Goal: Task Accomplishment & Management: Manage account settings

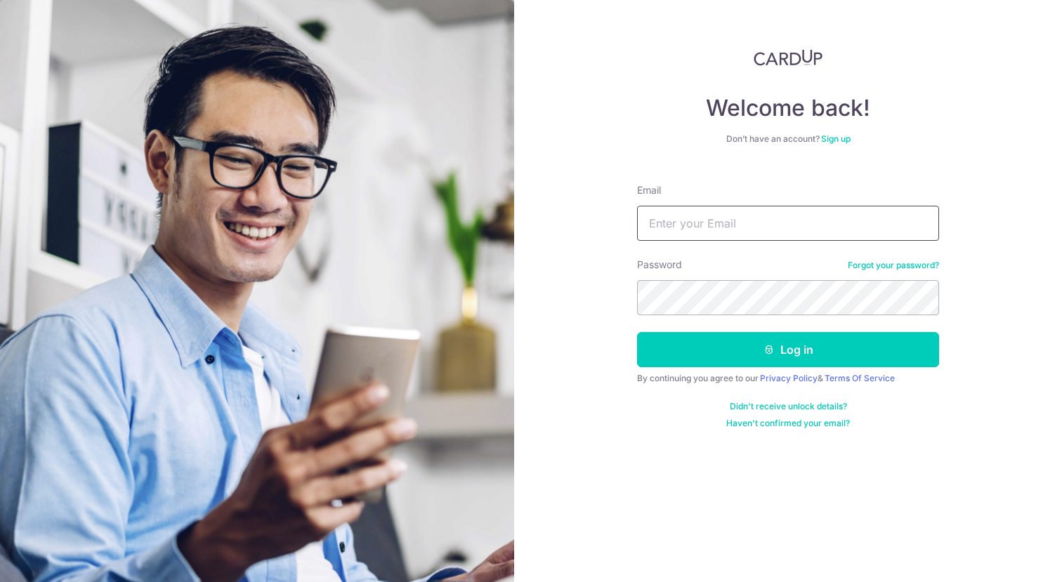
click at [726, 209] on input "Email" at bounding box center [788, 223] width 302 height 35
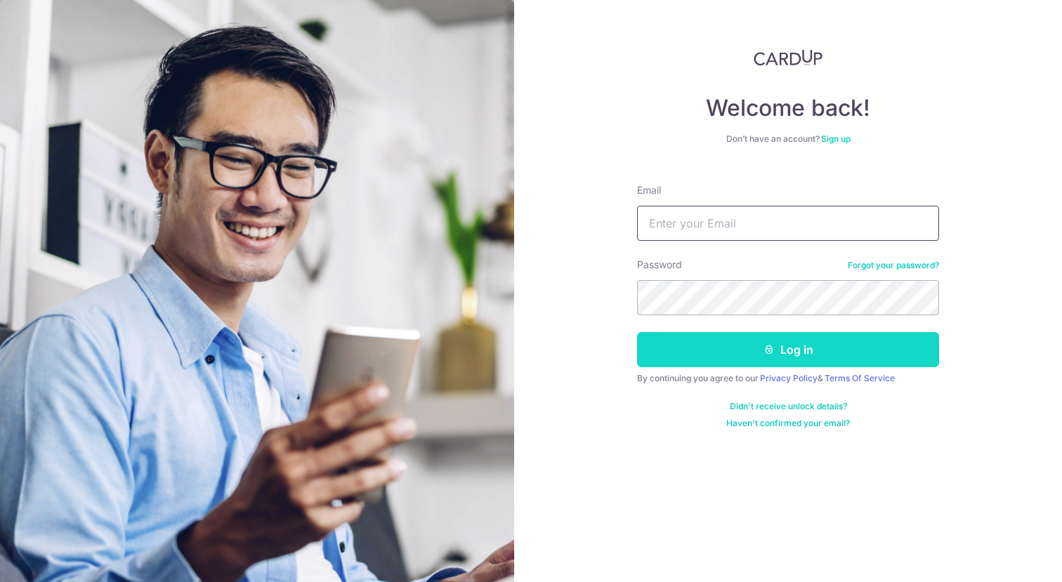
type input "[EMAIL_ADDRESS][DOMAIN_NAME]"
click at [811, 341] on button "Log in" at bounding box center [788, 349] width 302 height 35
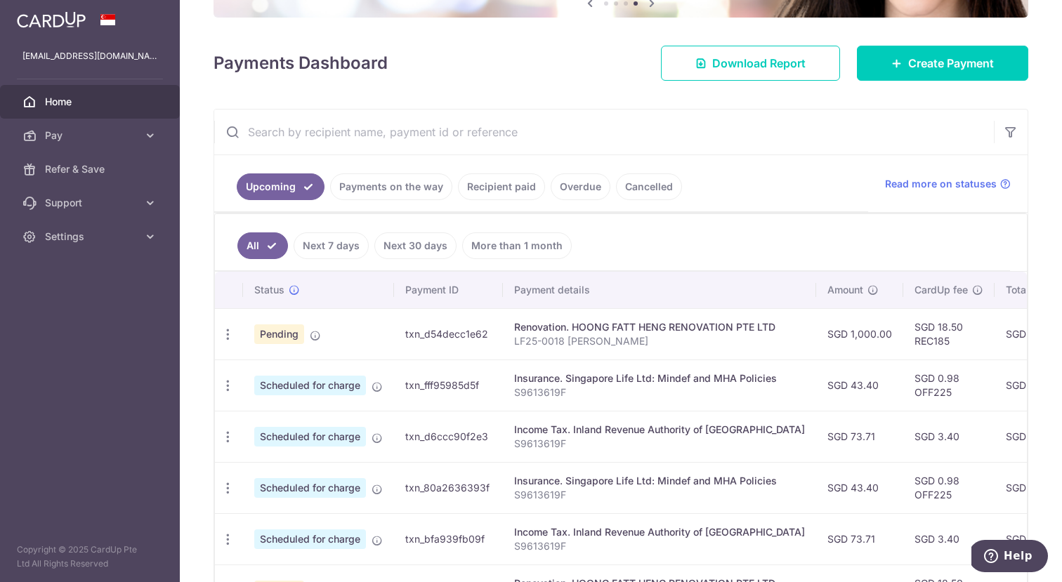
scroll to position [224, 0]
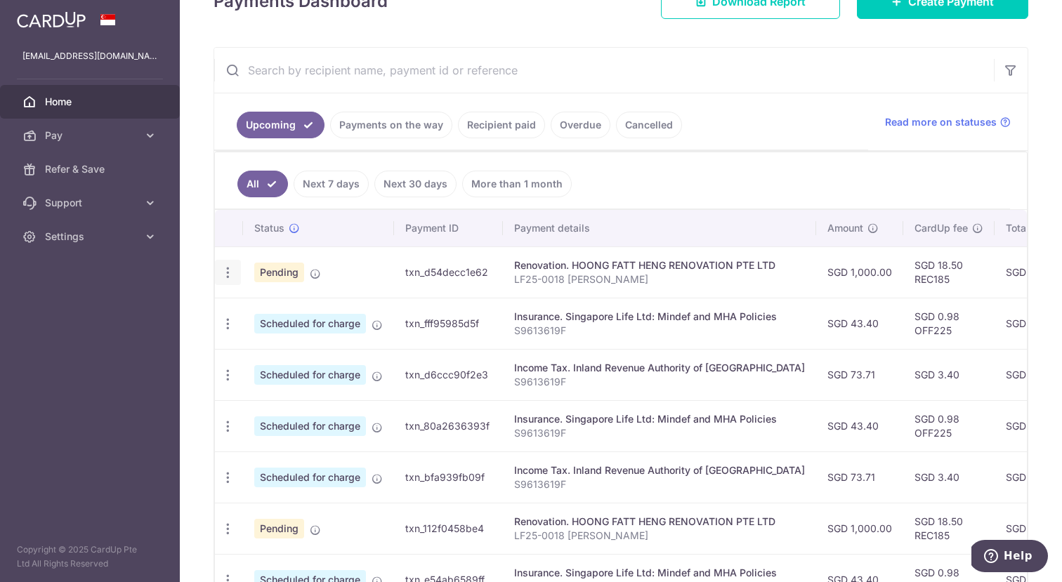
click at [225, 274] on icon "button" at bounding box center [228, 273] width 15 height 15
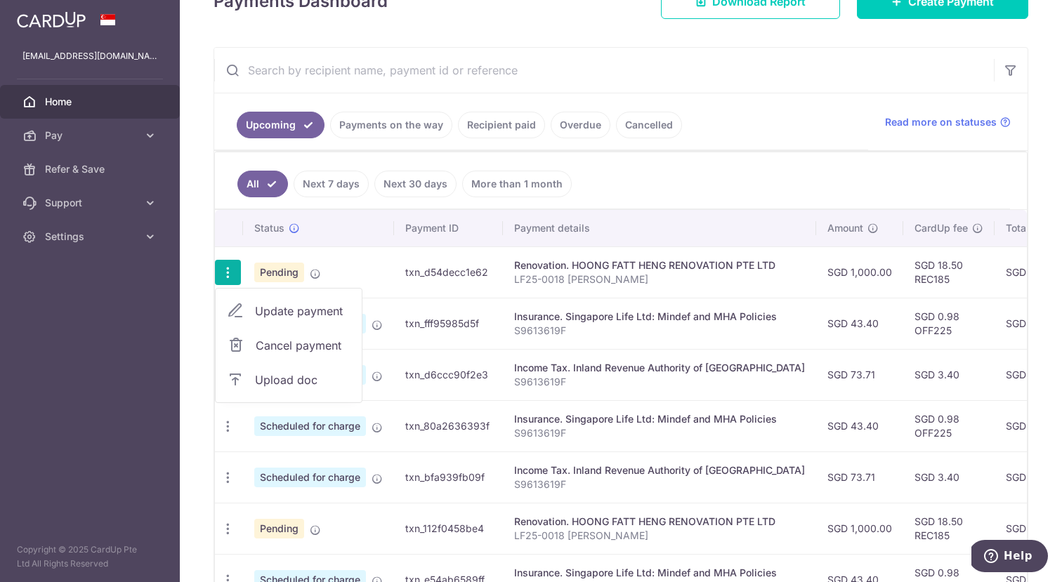
click at [257, 305] on span "Update payment" at bounding box center [303, 311] width 96 height 17
radio input "true"
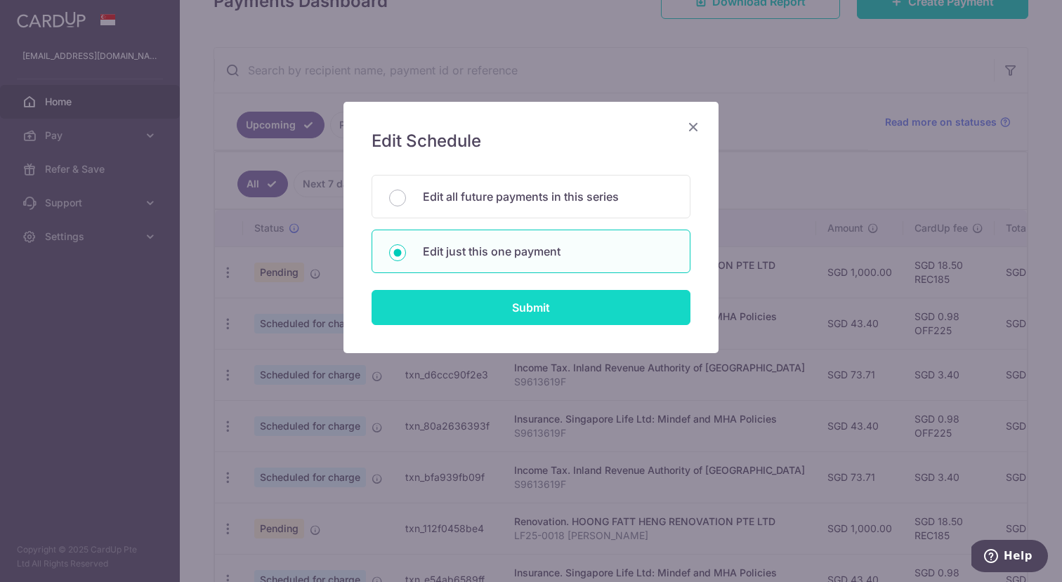
click at [563, 306] on input "Submit" at bounding box center [531, 307] width 319 height 35
radio input "true"
type input "1,000.00"
type input "07/10/2025"
type input "LF25-0018 Zoey Macpherson"
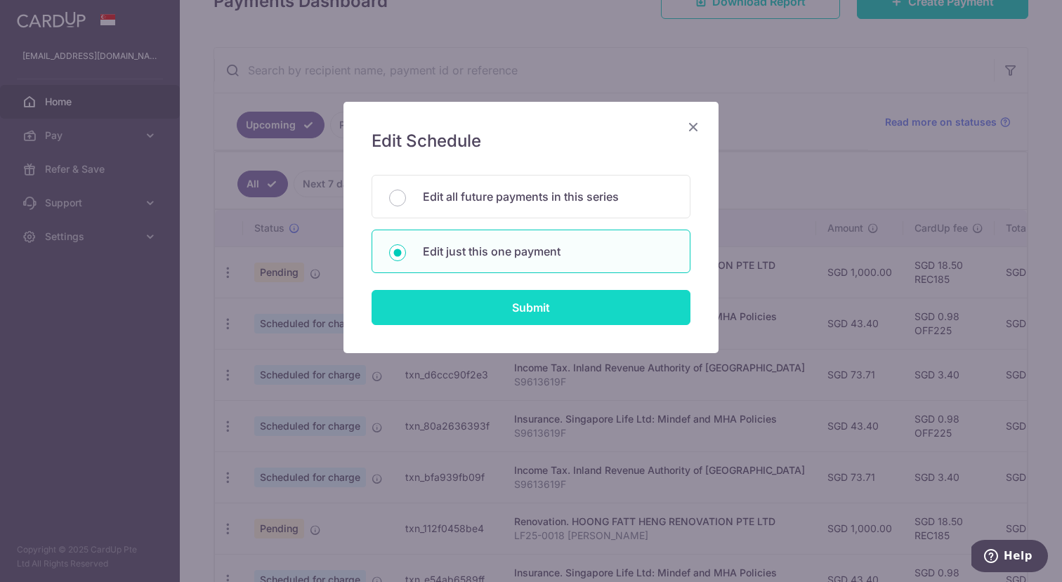
type input "Deposit Confirmation"
type input "REC185"
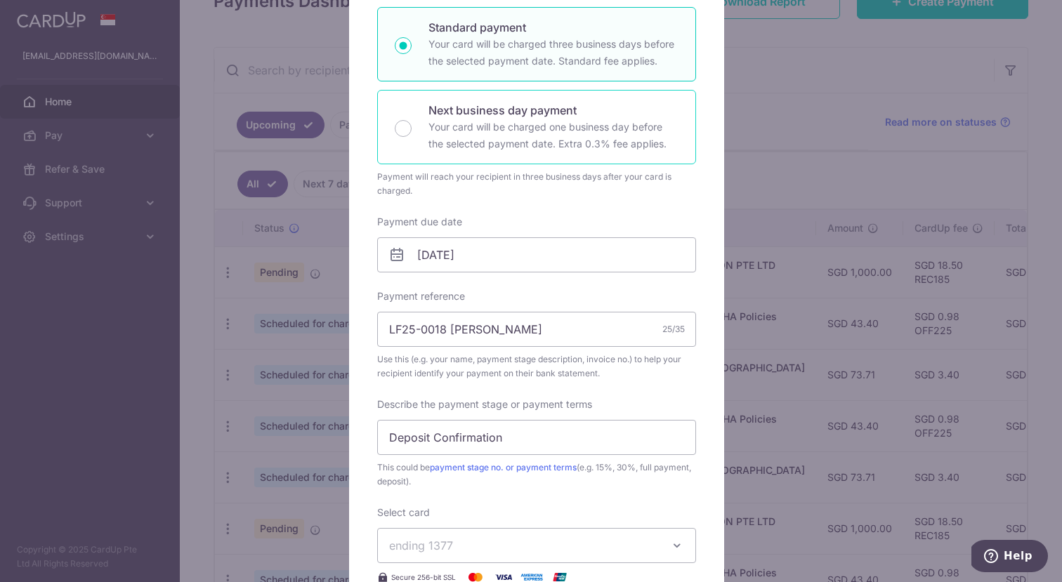
scroll to position [377, 0]
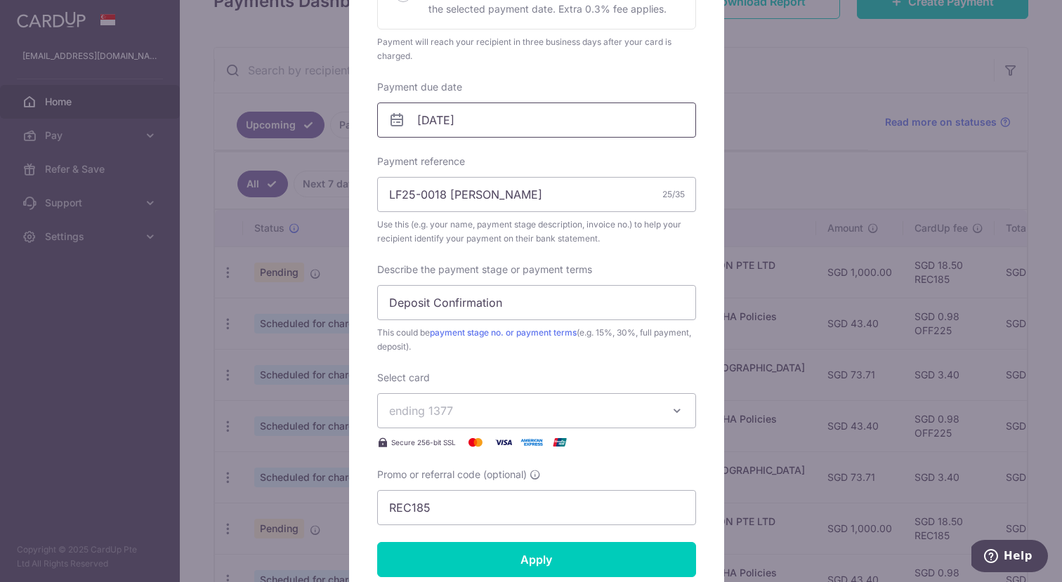
click at [495, 123] on input "07/10/2025" at bounding box center [536, 120] width 319 height 35
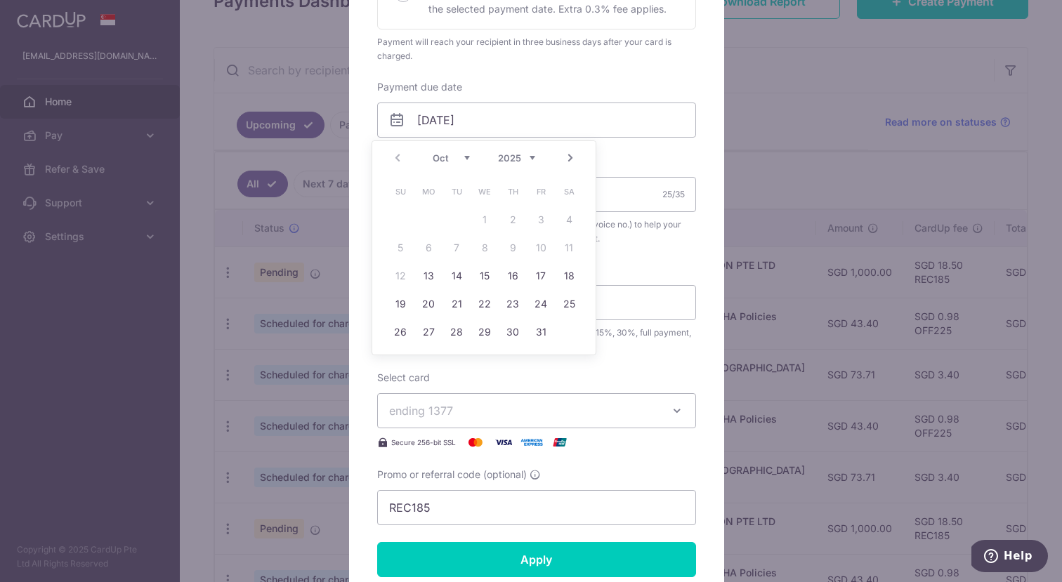
click at [575, 159] on link "Next" at bounding box center [570, 158] width 17 height 17
click at [431, 216] on link "1" at bounding box center [428, 220] width 22 height 22
type input "01/12/2025"
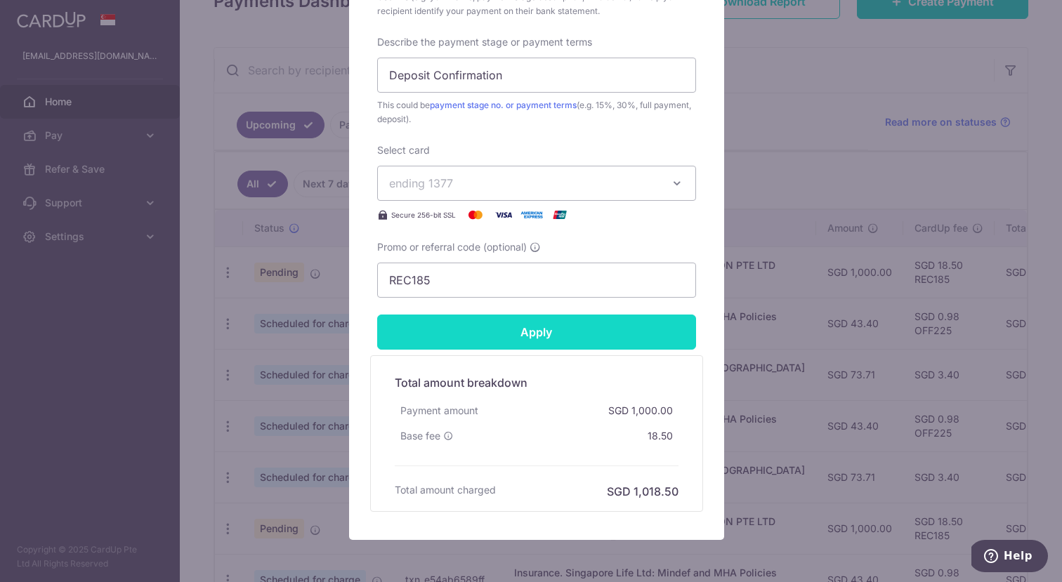
scroll to position [662, 0]
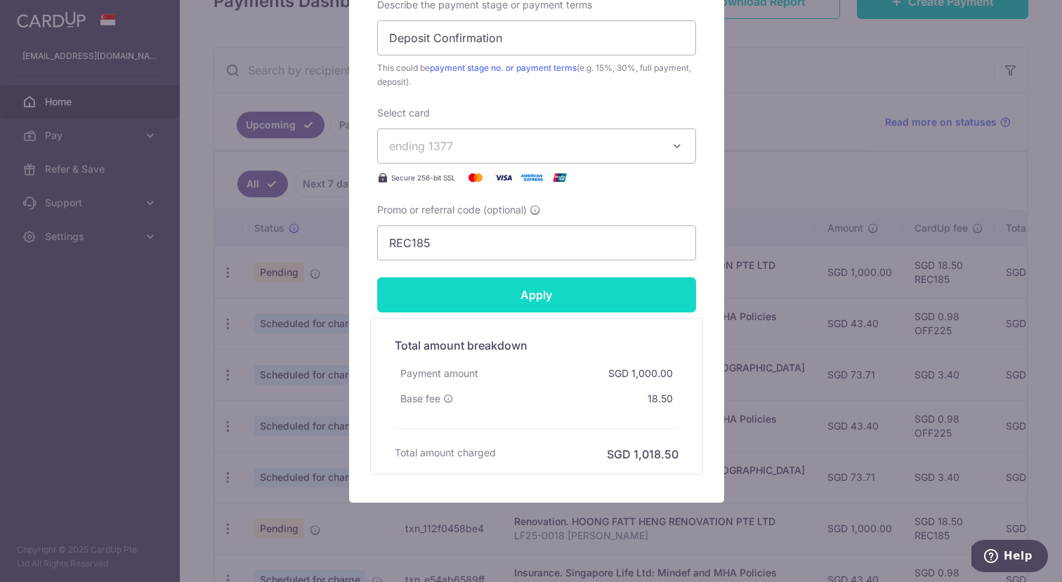
click at [570, 293] on input "Apply" at bounding box center [536, 294] width 319 height 35
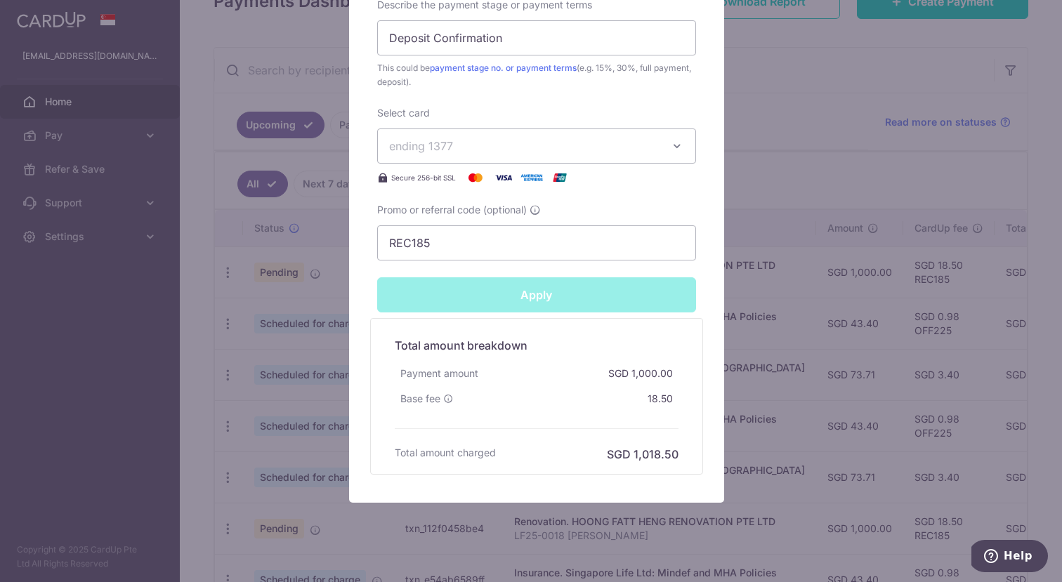
type input "Successfully Applied"
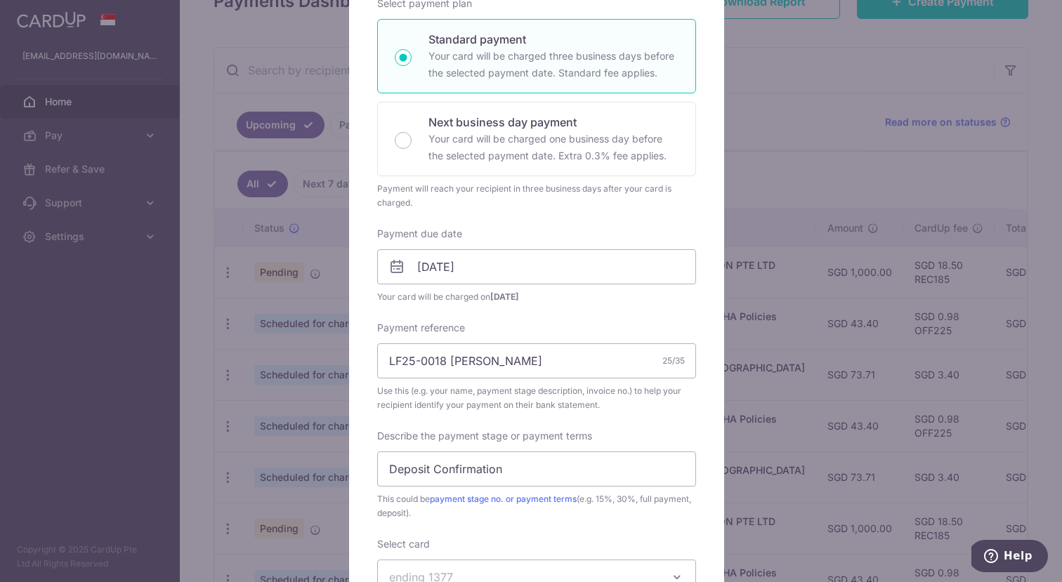
scroll to position [0, 0]
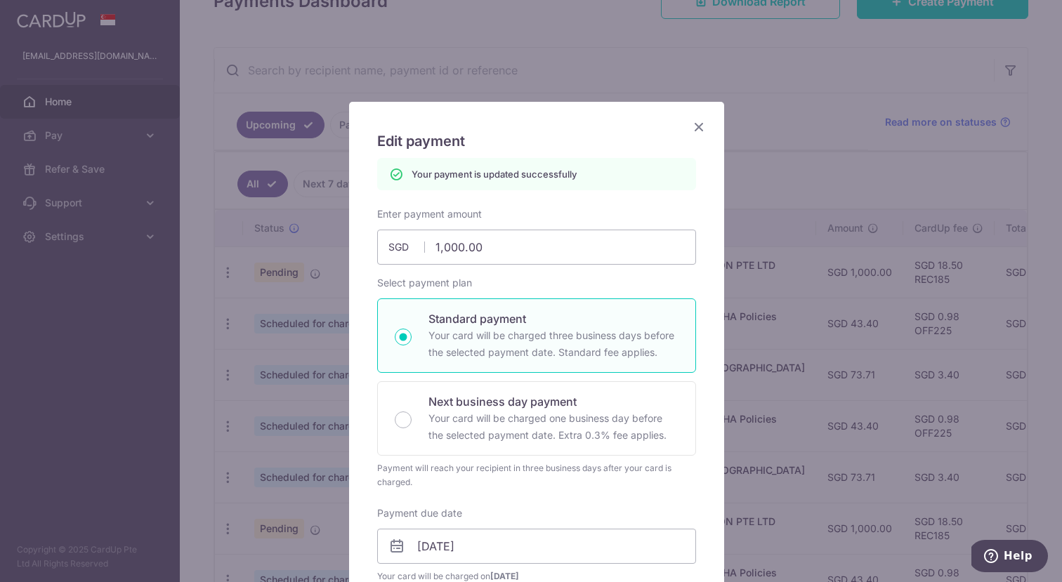
click at [693, 129] on icon "Close" at bounding box center [699, 127] width 17 height 18
